Goal: Information Seeking & Learning: Learn about a topic

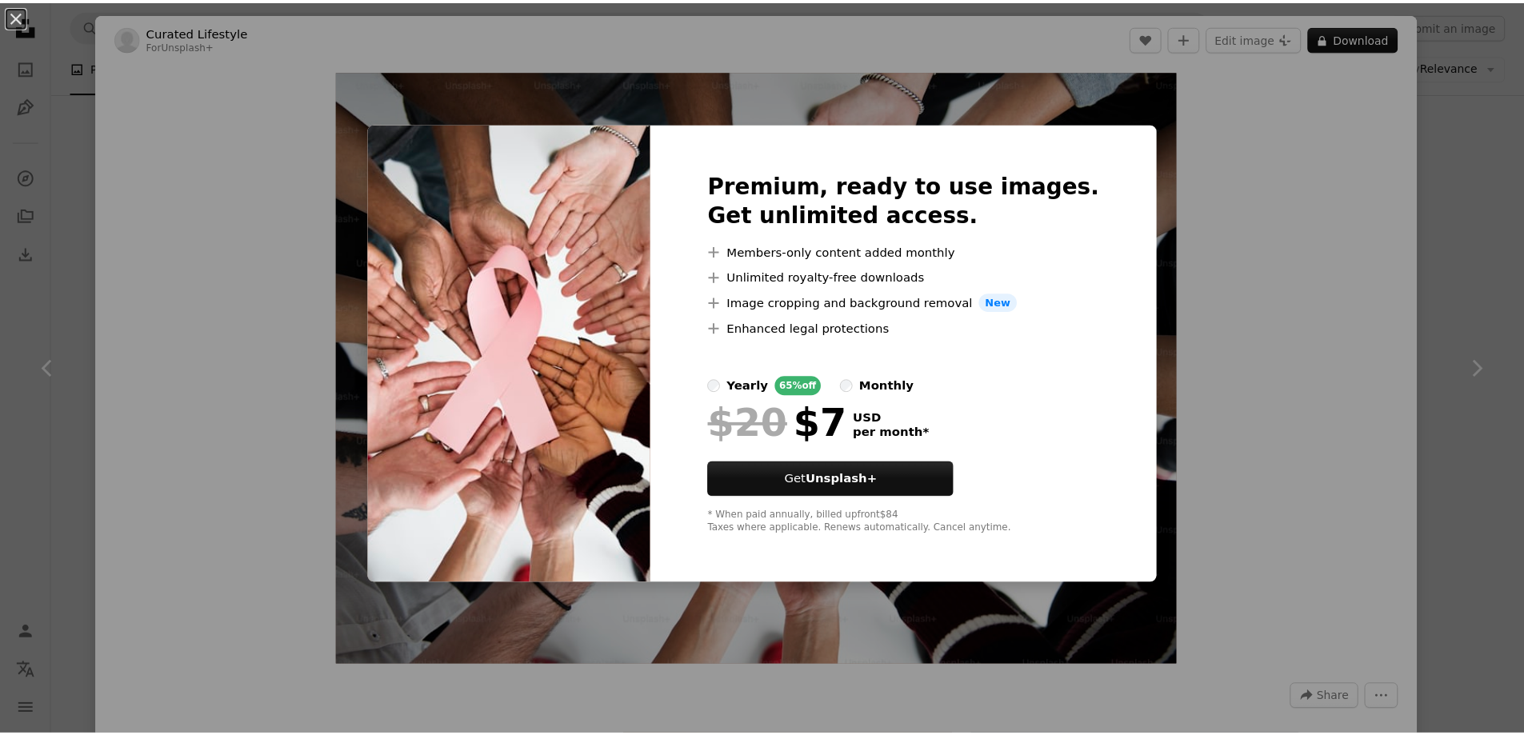
scroll to position [2160, 0]
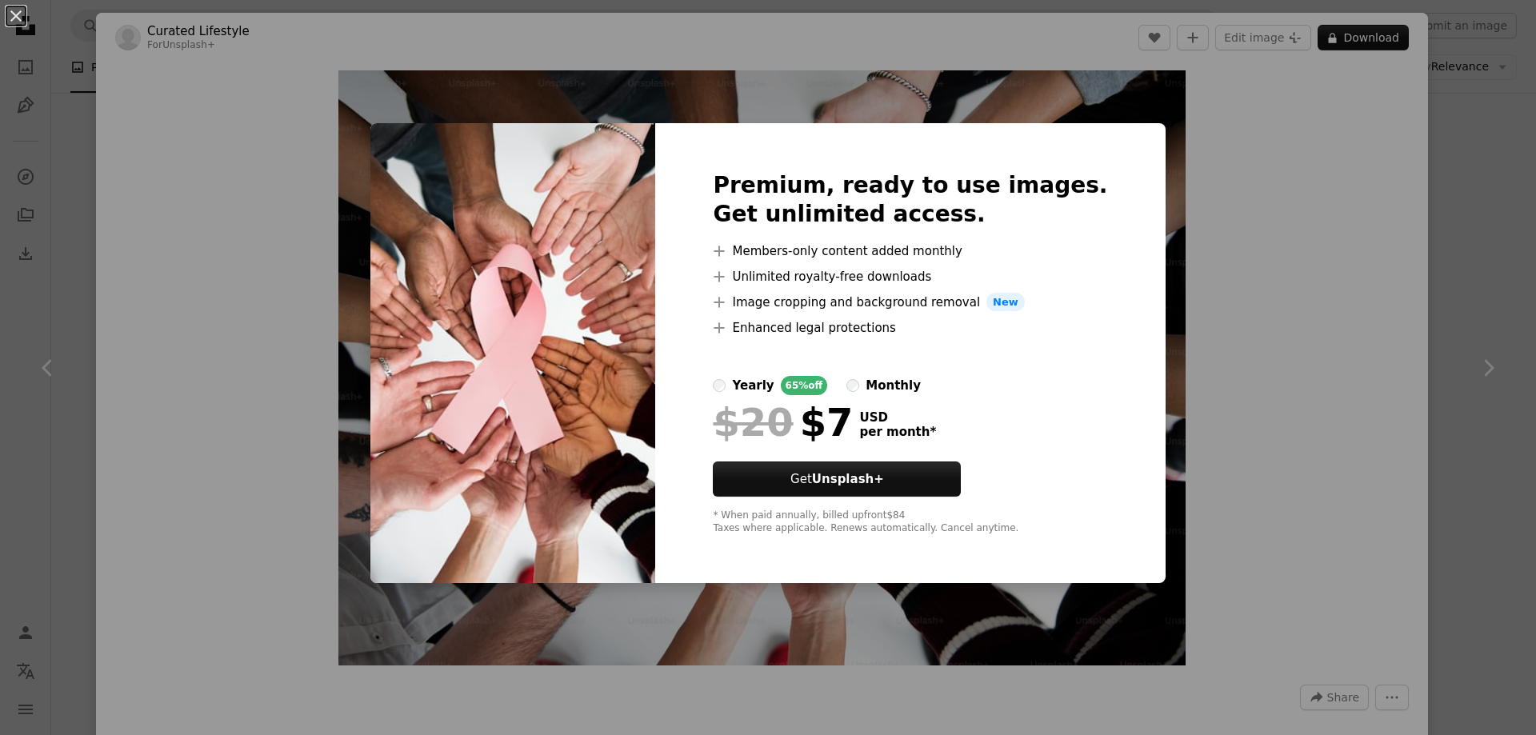
click at [1445, 265] on div "An X shape Premium, ready to use images. Get unlimited access. A plus sign Memb…" at bounding box center [768, 367] width 1536 height 735
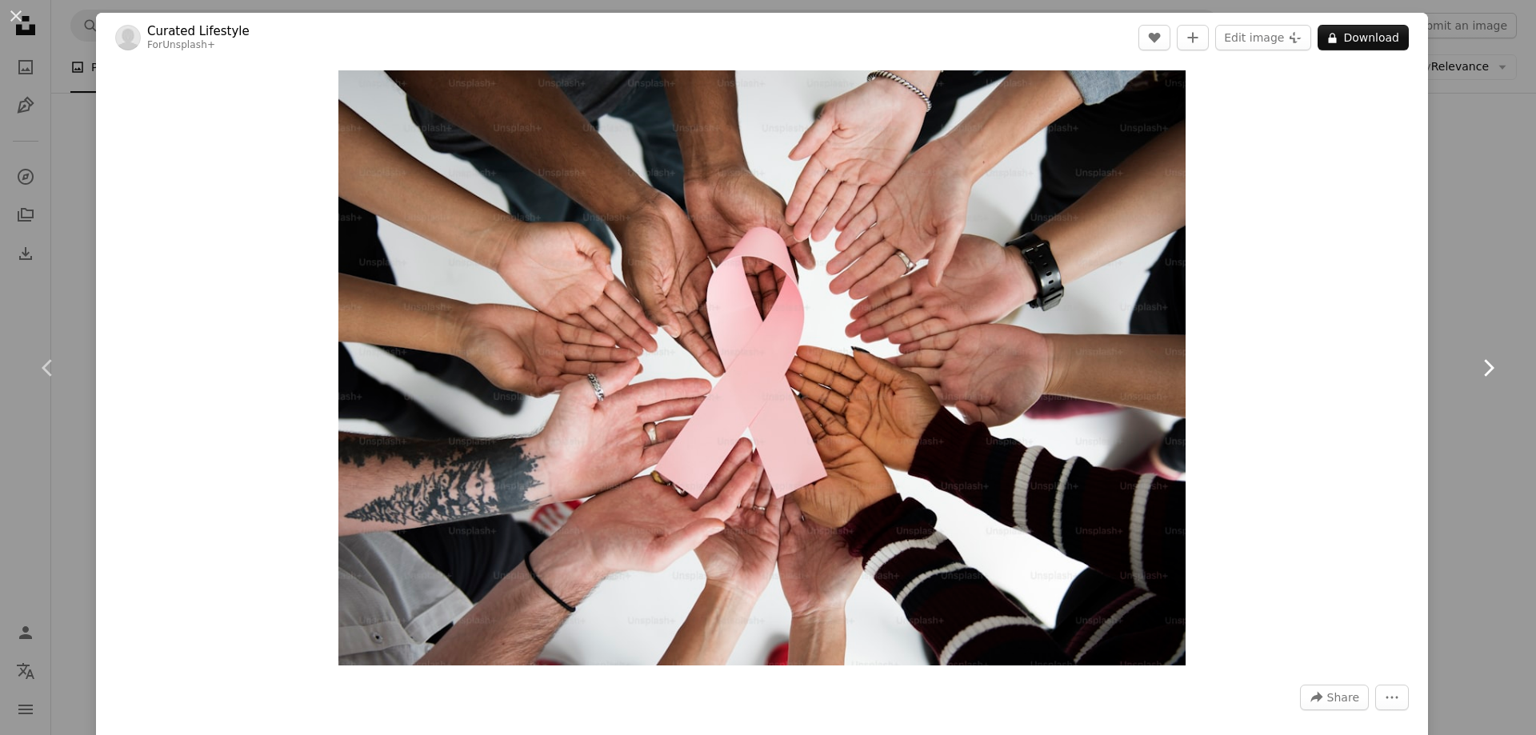
click at [1475, 376] on icon "Chevron right" at bounding box center [1488, 368] width 26 height 26
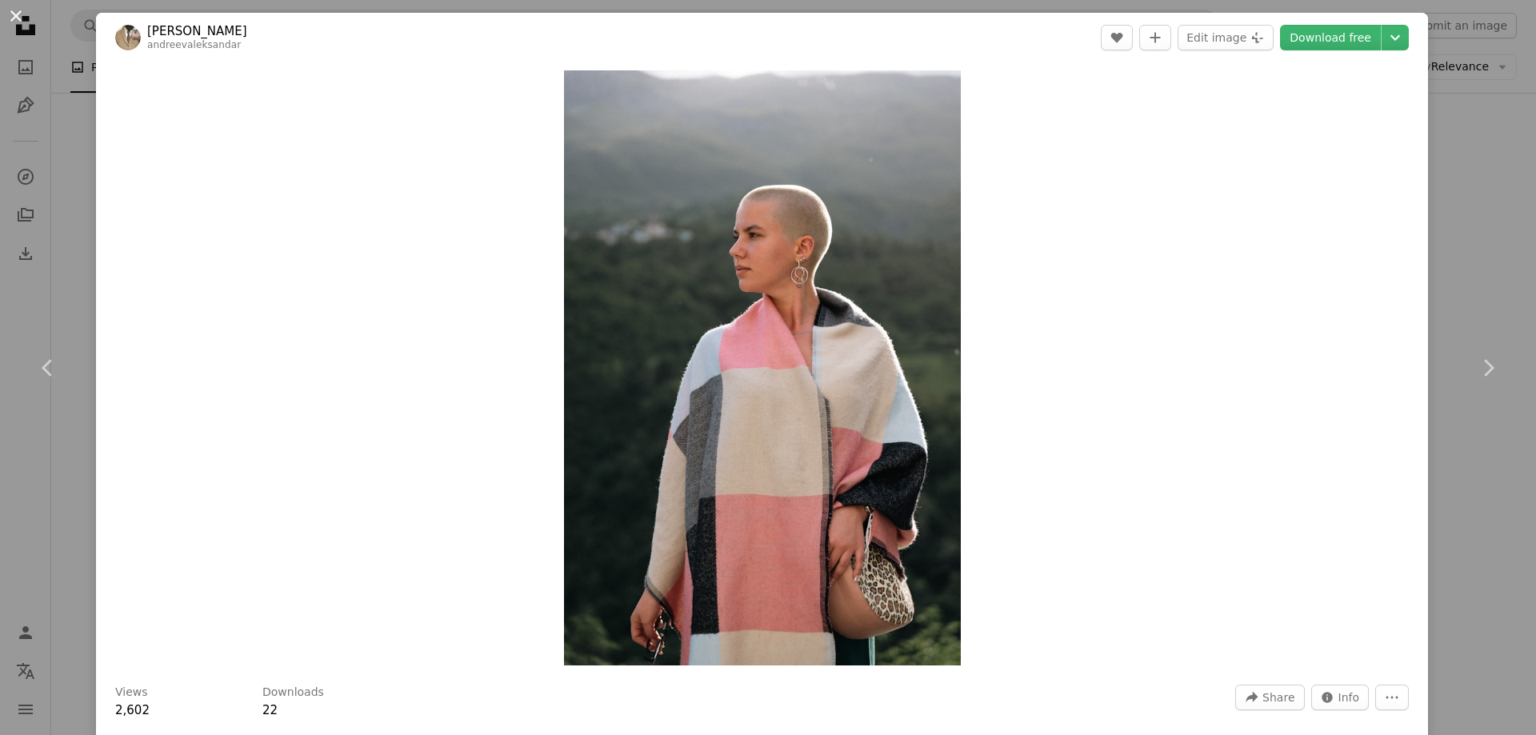
click at [14, 17] on button "An X shape" at bounding box center [15, 15] width 19 height 19
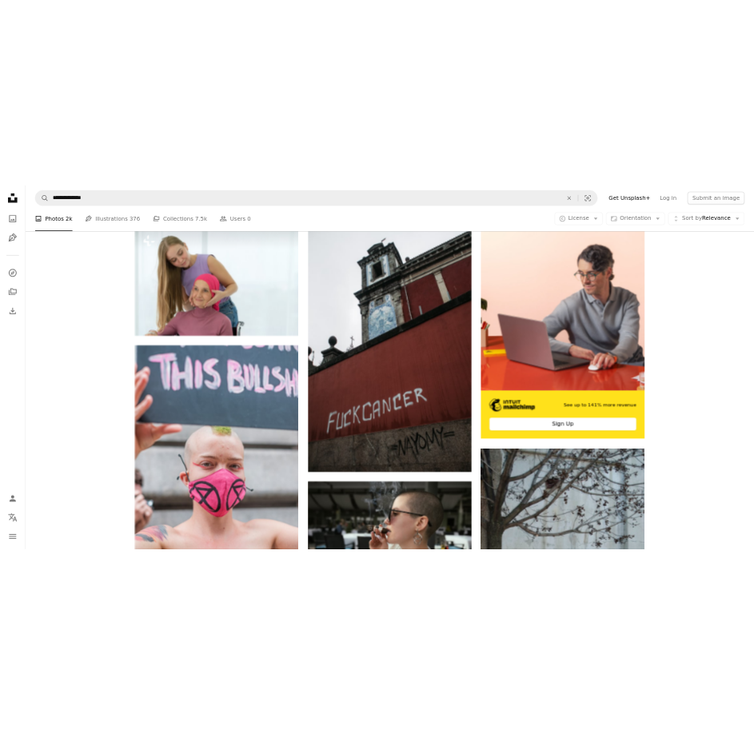
scroll to position [240, 0]
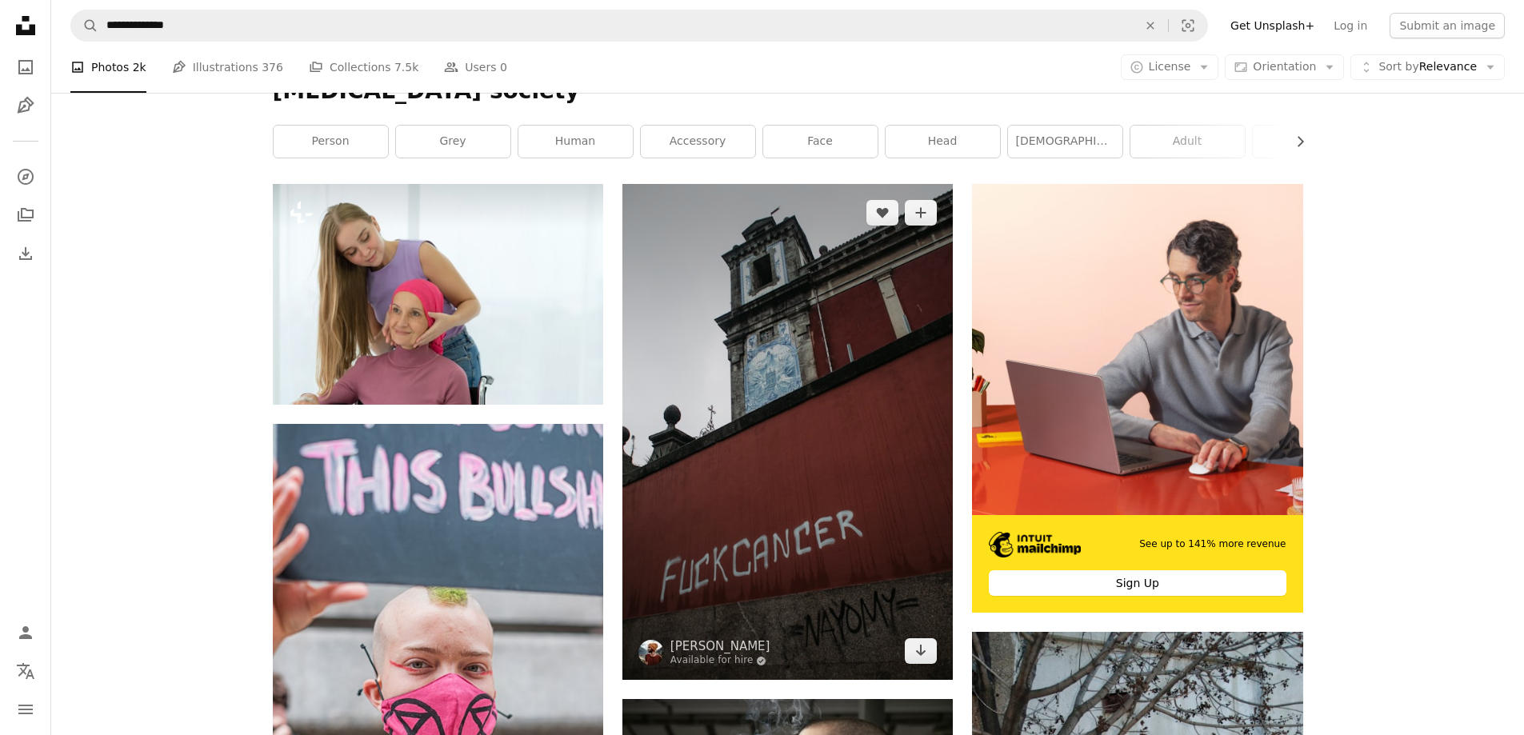
click at [761, 563] on img at bounding box center [787, 432] width 330 height 496
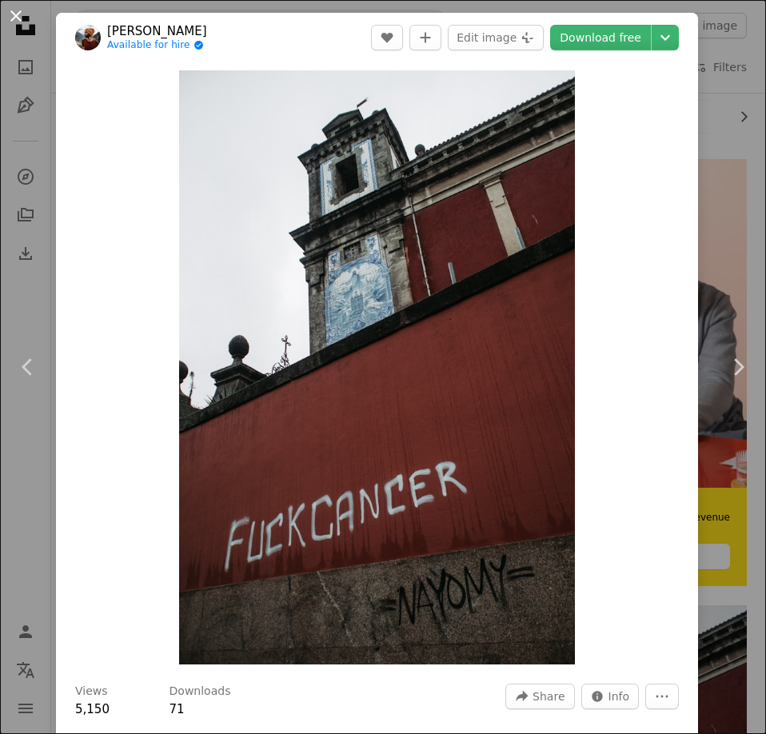
click at [16, 18] on button "An X shape" at bounding box center [15, 15] width 19 height 19
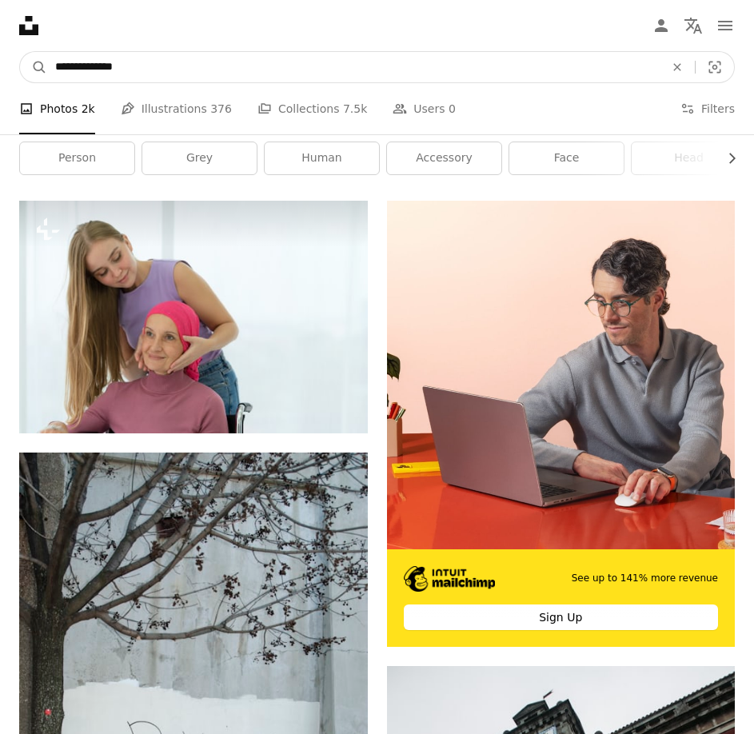
click at [200, 52] on input "**********" at bounding box center [353, 67] width 613 height 30
type input "*"
type input "****"
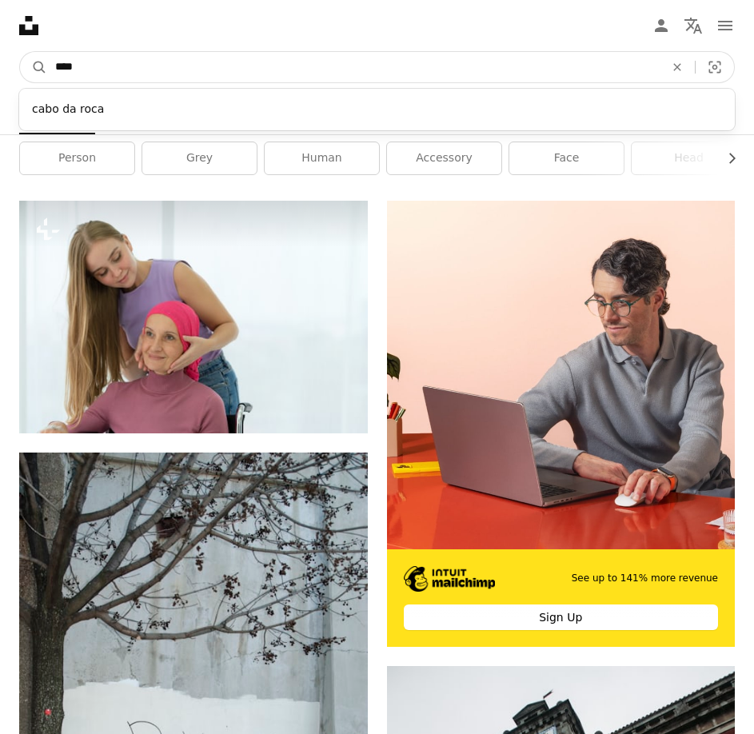
click at [20, 52] on button "A magnifying glass" at bounding box center [33, 67] width 27 height 30
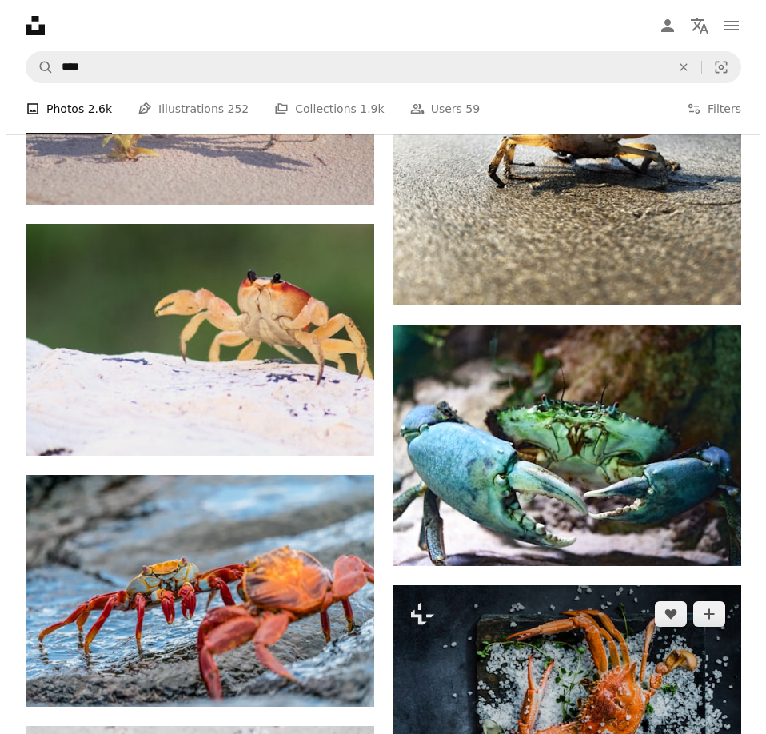
scroll to position [1200, 0]
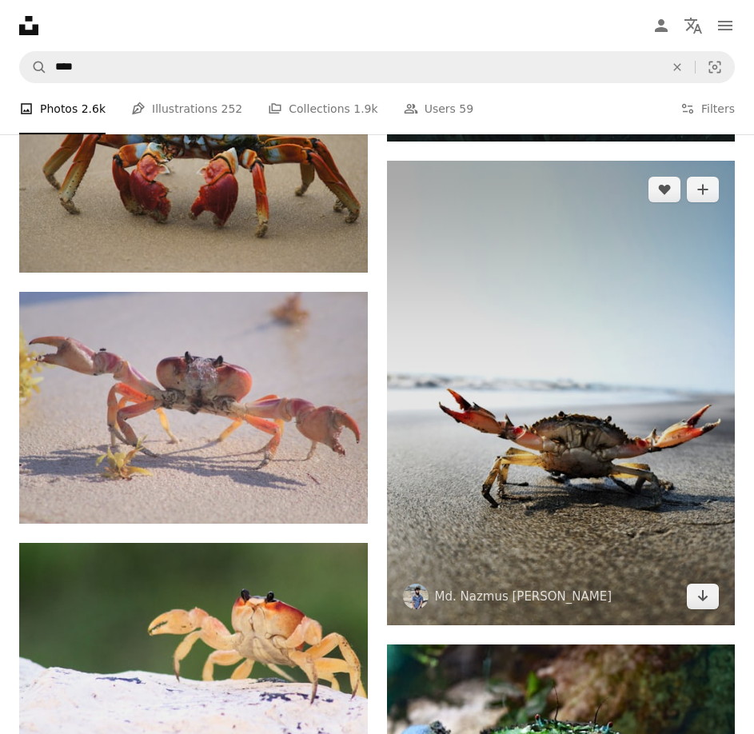
click at [578, 376] on img at bounding box center [561, 393] width 349 height 465
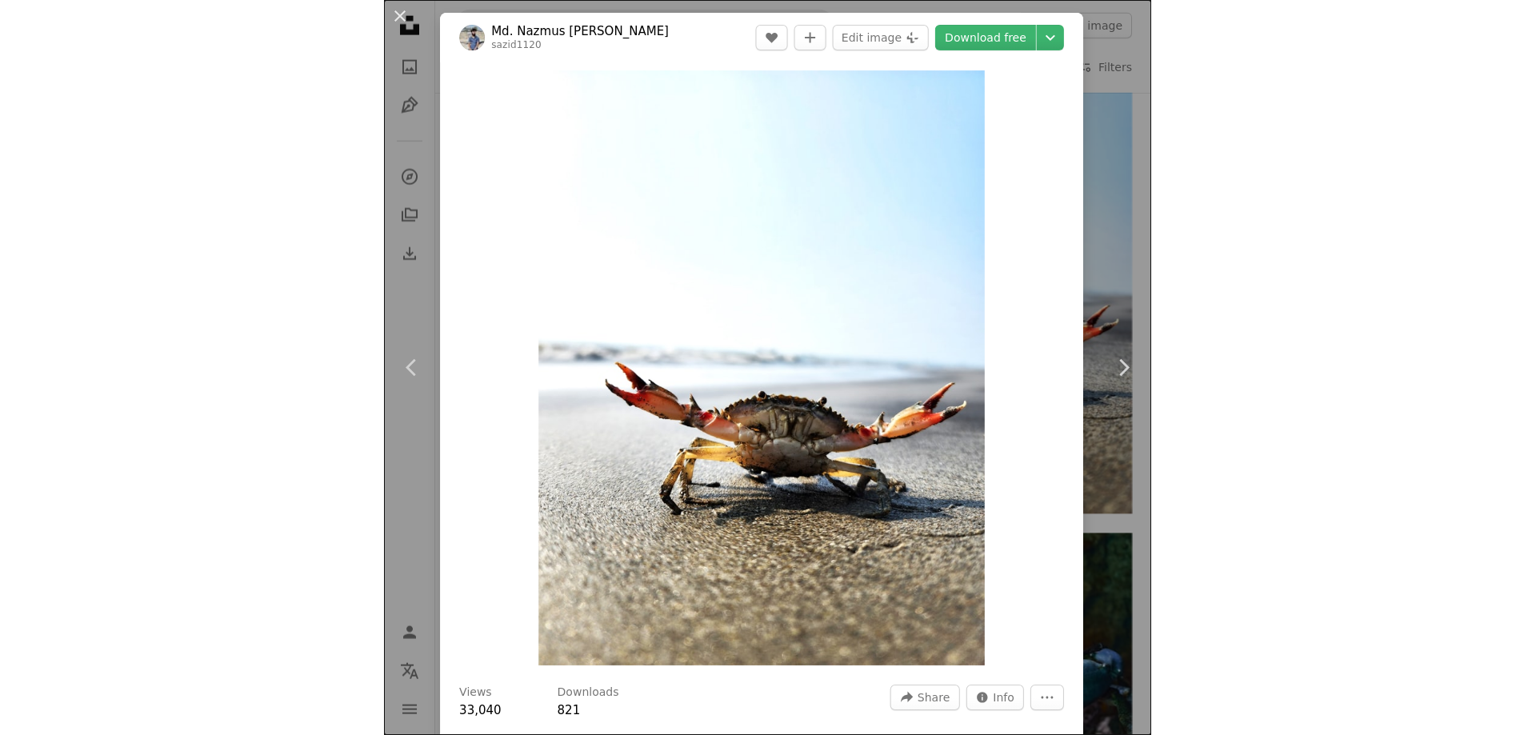
scroll to position [1614, 0]
